Goal: Task Accomplishment & Management: Complete application form

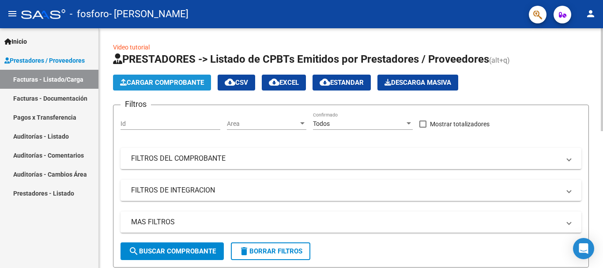
click at [167, 83] on span "Cargar Comprobante" at bounding box center [162, 83] width 84 height 8
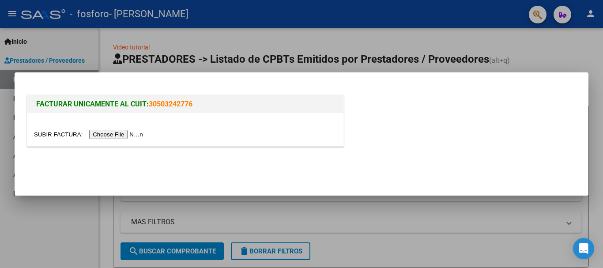
click at [118, 132] on input "file" at bounding box center [90, 134] width 112 height 9
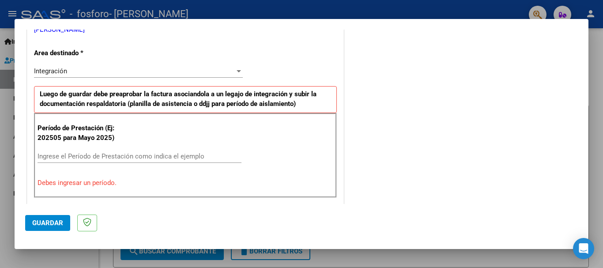
scroll to position [200, 0]
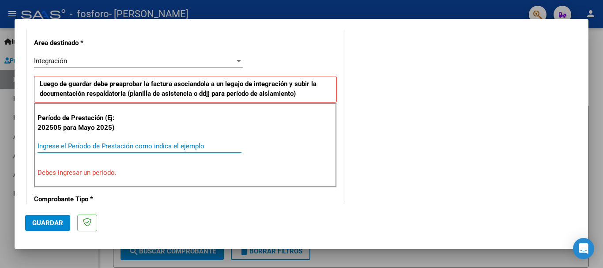
click at [172, 146] on input "Ingrese el Período de Prestación como indica el ejemplo" at bounding box center [140, 146] width 204 height 8
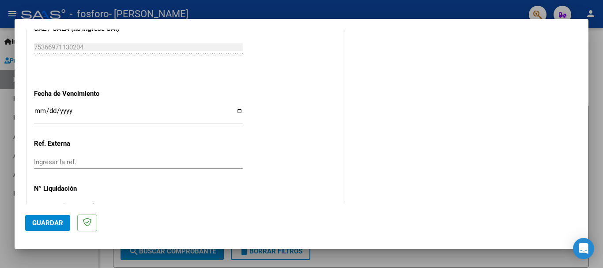
scroll to position [602, 0]
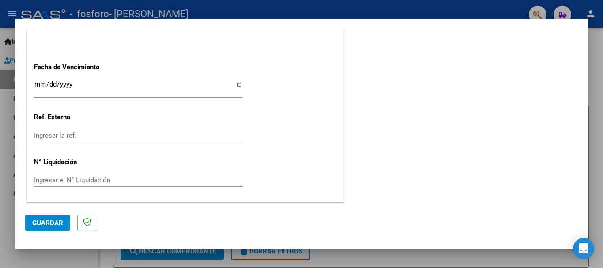
type input "202508"
click at [45, 227] on button "Guardar" at bounding box center [47, 223] width 45 height 16
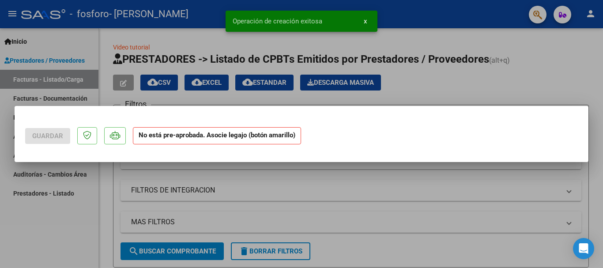
scroll to position [0, 0]
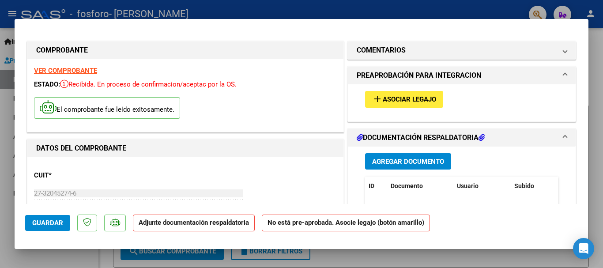
click at [76, 70] on strong "VER COMPROBANTE" at bounding box center [65, 71] width 63 height 8
click at [383, 98] on span "Asociar Legajo" at bounding box center [409, 100] width 53 height 8
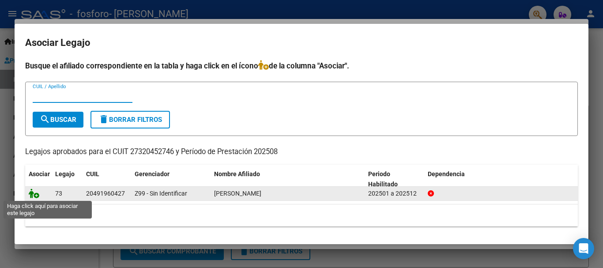
click at [34, 195] on icon at bounding box center [34, 193] width 11 height 10
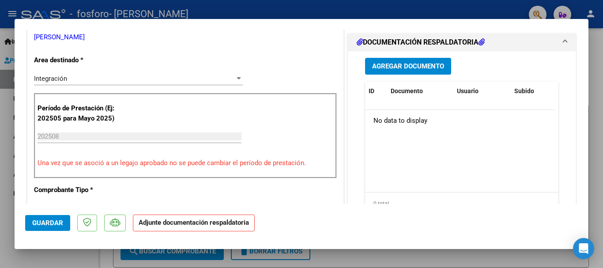
scroll to position [200, 0]
click at [382, 64] on span "Agregar Documento" at bounding box center [408, 66] width 72 height 8
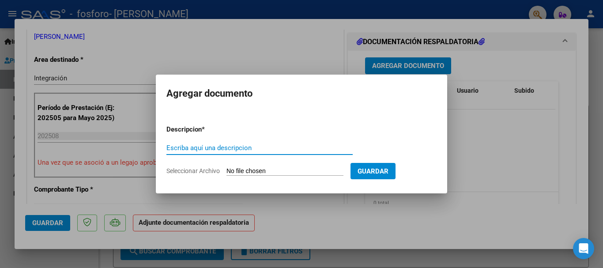
click at [235, 147] on input "Escriba aquí una descripcion" at bounding box center [259, 148] width 186 height 8
type input "Factura Agosto"
click at [253, 169] on input "Seleccionar Archivo" at bounding box center [284, 171] width 117 height 8
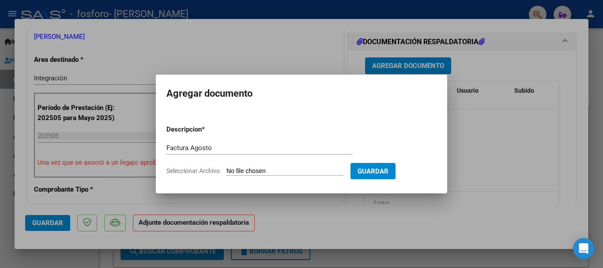
type input "C:\fakepath\27320452746_011_00003_00000814.pdf"
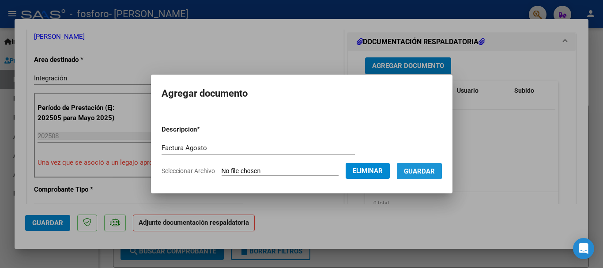
click at [428, 170] on span "Guardar" at bounding box center [419, 171] width 31 height 8
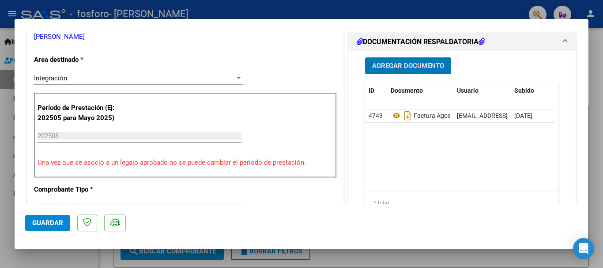
click at [419, 66] on span "Agregar Documento" at bounding box center [408, 66] width 72 height 8
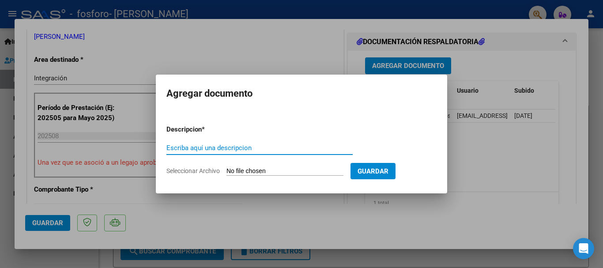
click at [250, 149] on input "Escriba aquí una descripcion" at bounding box center [259, 148] width 186 height 8
type input "planilla de asistencia"
click at [279, 167] on input "Seleccionar Archivo" at bounding box center [284, 171] width 117 height 8
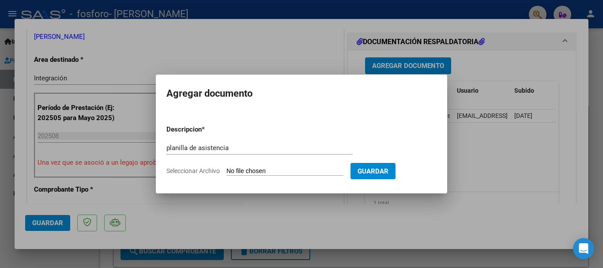
type input "C:\fakepath\[PERSON_NAME].pdf"
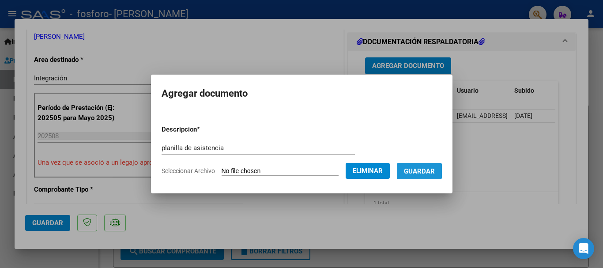
click at [425, 172] on span "Guardar" at bounding box center [419, 171] width 31 height 8
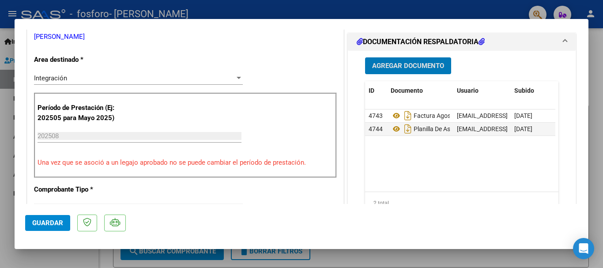
click at [425, 172] on datatable-body "4743 Factura Agosto [EMAIL_ADDRESS][DOMAIN_NAME] - [PERSON_NAME] [DATE] 4744 Pl…" at bounding box center [460, 150] width 190 height 82
click at [56, 219] on span "Guardar" at bounding box center [47, 223] width 31 height 8
click at [350, 263] on div at bounding box center [301, 134] width 603 height 268
type input "$ 0,00"
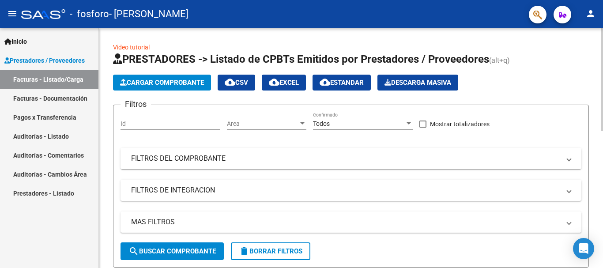
click at [423, 238] on div "MAS FILTROS Todos Con Doc. Respaldatoria Todos Con Trazabilidad Todos Asociado …" at bounding box center [350, 226] width 461 height 31
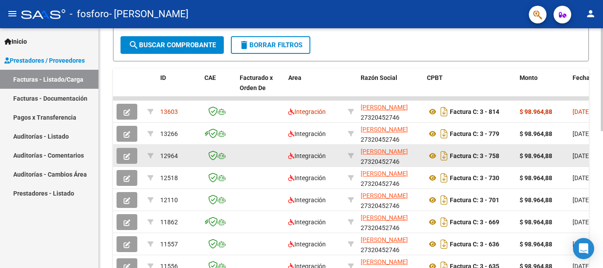
scroll to position [209, 0]
